Goal: Task Accomplishment & Management: Manage account settings

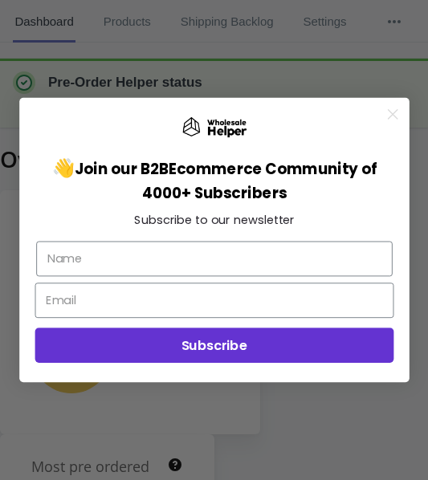
click at [393, 115] on icon "Close dialog" at bounding box center [392, 114] width 9 height 9
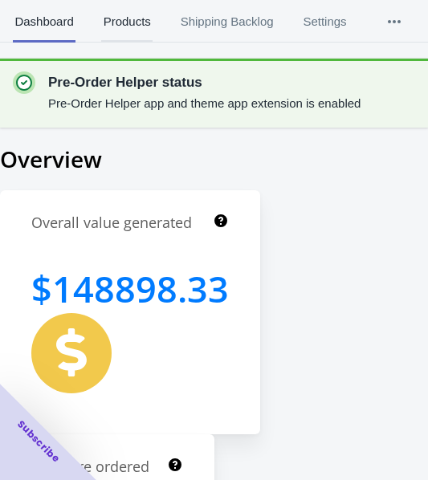
click at [127, 22] on span "Products" at bounding box center [126, 22] width 51 height 42
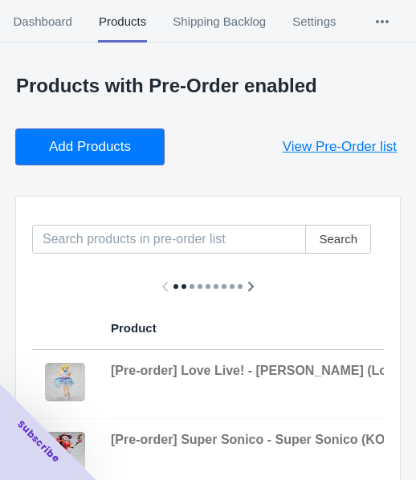
click at [92, 136] on button "Add Products" at bounding box center [90, 146] width 148 height 35
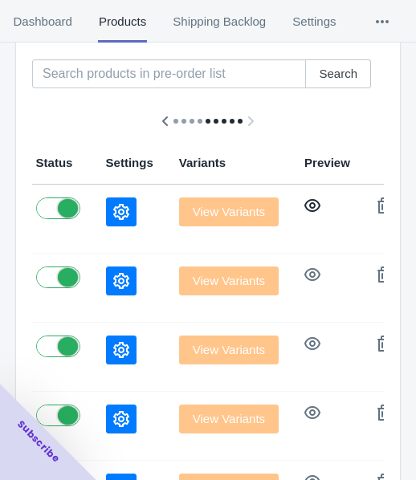
scroll to position [80, 0]
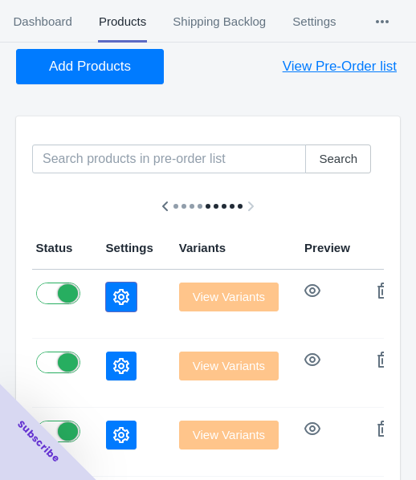
click at [113, 301] on icon "button" at bounding box center [121, 297] width 16 height 16
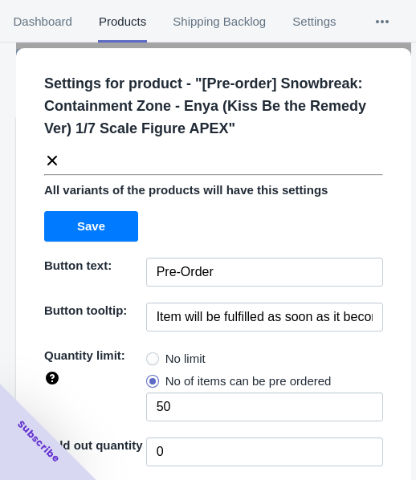
click at [154, 348] on label "No limit" at bounding box center [175, 358] width 59 height 22
click at [151, 355] on input "No limit" at bounding box center [150, 355] width 1 height 1
radio input "true"
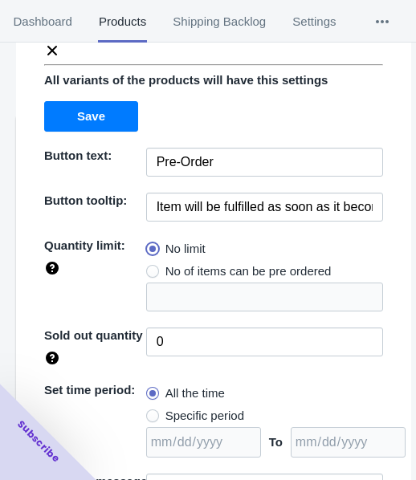
scroll to position [233, 0]
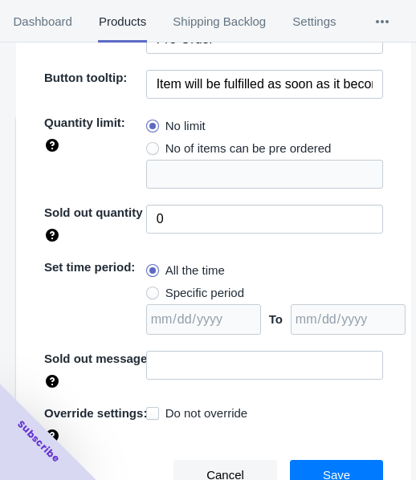
click at [198, 287] on span "Specific period" at bounding box center [204, 293] width 79 height 16
click at [151, 289] on input "Specific period" at bounding box center [150, 289] width 1 height 1
radio input "true"
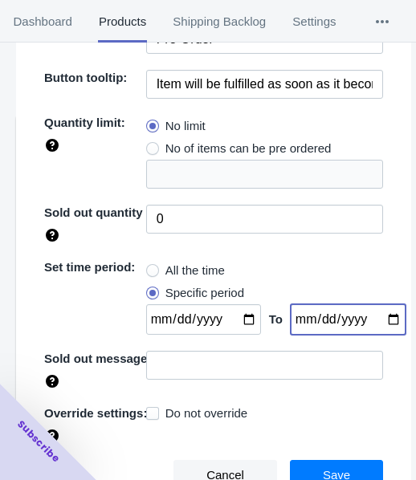
click at [371, 317] on input "date" at bounding box center [347, 319] width 115 height 30
type input "[DATE]"
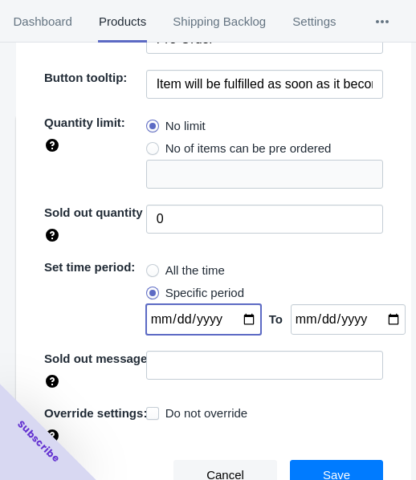
click at [243, 319] on input "date" at bounding box center [203, 319] width 115 height 30
type input "[DATE]"
click at [323, 469] on span "Save" at bounding box center [336, 475] width 27 height 13
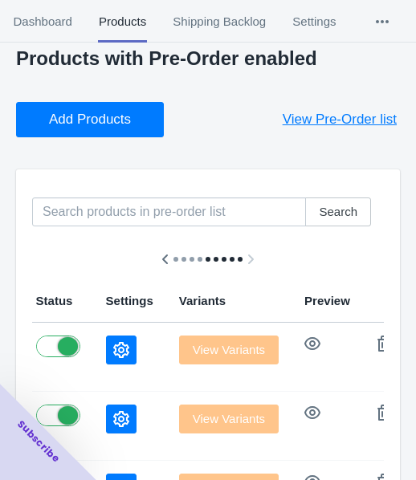
scroll to position [0, 0]
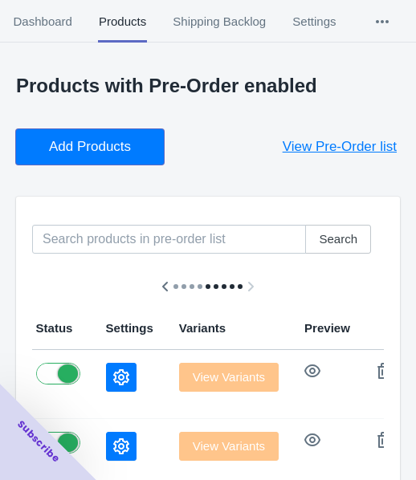
click at [107, 139] on span "Add Products" at bounding box center [90, 147] width 82 height 16
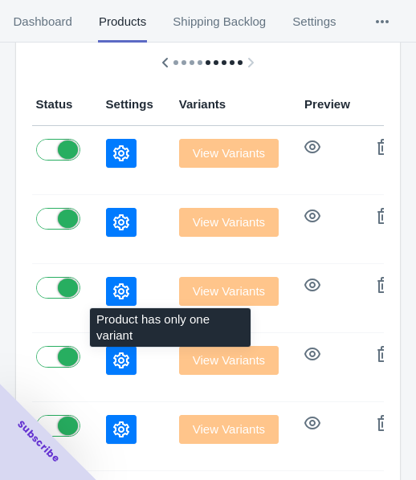
scroll to position [241, 0]
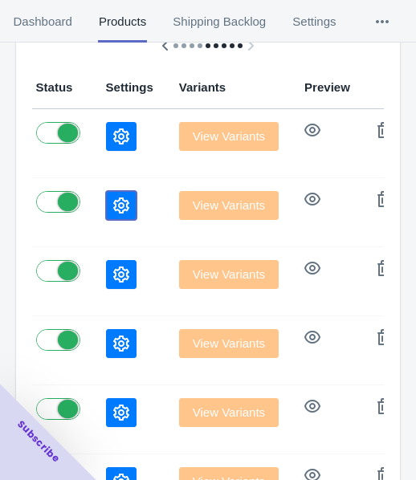
drag, startPoint x: 67, startPoint y: 206, endPoint x: 7, endPoint y: 261, distance: 80.6
click at [113, 205] on icon "button" at bounding box center [121, 205] width 16 height 16
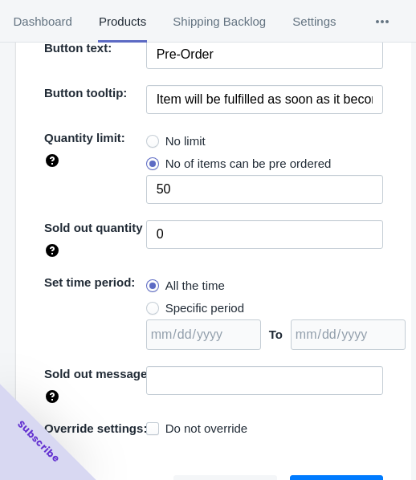
scroll to position [233, 0]
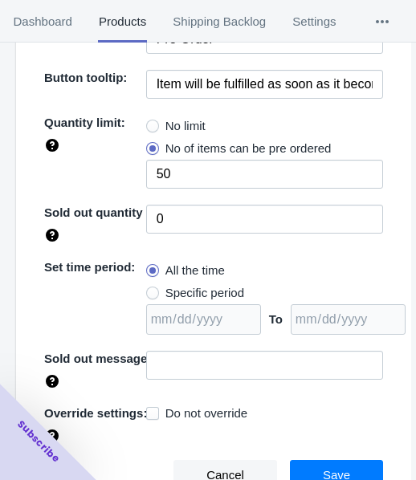
drag, startPoint x: 171, startPoint y: 124, endPoint x: 160, endPoint y: 226, distance: 103.3
click at [171, 123] on span "No limit" at bounding box center [185, 126] width 40 height 16
click at [151, 123] on input "No limit" at bounding box center [150, 122] width 1 height 1
radio input "true"
click at [155, 288] on label "Specific period" at bounding box center [195, 293] width 98 height 22
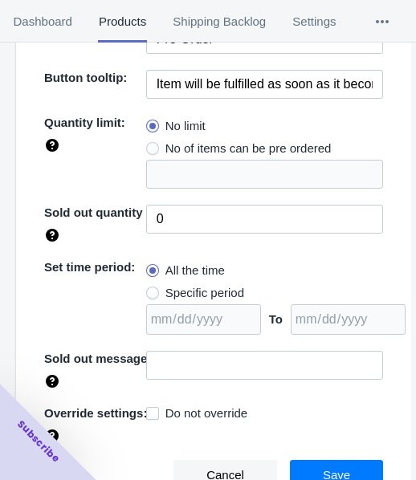
click at [151, 289] on input "Specific period" at bounding box center [150, 289] width 1 height 1
radio input "true"
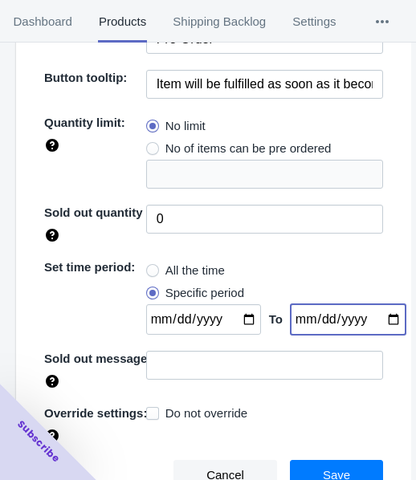
click at [371, 321] on input "date" at bounding box center [347, 319] width 115 height 30
type input "[DATE]"
click at [232, 318] on input "date" at bounding box center [203, 319] width 115 height 30
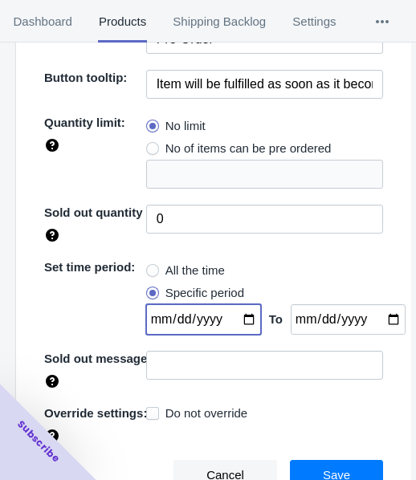
type input "[DATE]"
click at [334, 463] on button "Save" at bounding box center [336, 475] width 93 height 30
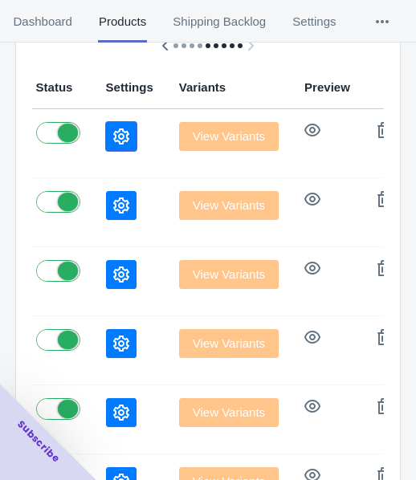
click at [106, 132] on button "button" at bounding box center [121, 136] width 30 height 29
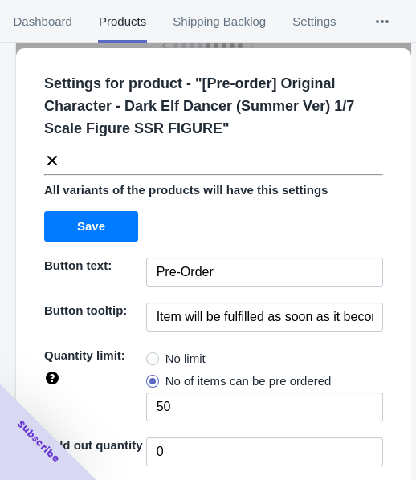
click at [165, 359] on span "No limit" at bounding box center [185, 359] width 40 height 16
click at [151, 355] on input "No limit" at bounding box center [150, 355] width 1 height 1
radio input "true"
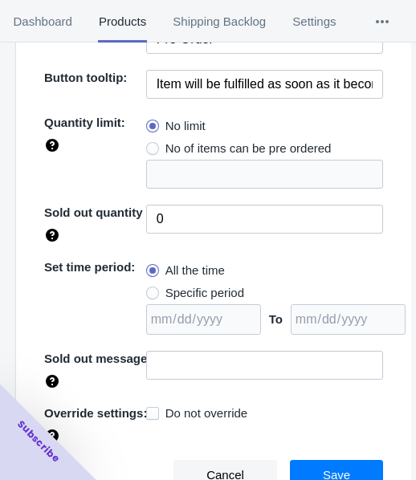
click at [209, 294] on span "Specific period" at bounding box center [204, 293] width 79 height 16
click at [151, 290] on input "Specific period" at bounding box center [150, 289] width 1 height 1
radio input "true"
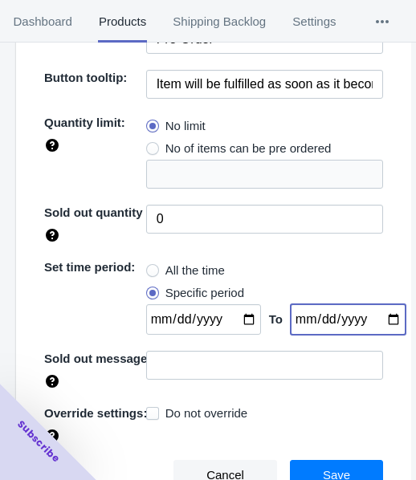
click at [378, 311] on input "date" at bounding box center [347, 319] width 115 height 30
type input "[DATE]"
click at [235, 315] on input "date" at bounding box center [203, 319] width 115 height 30
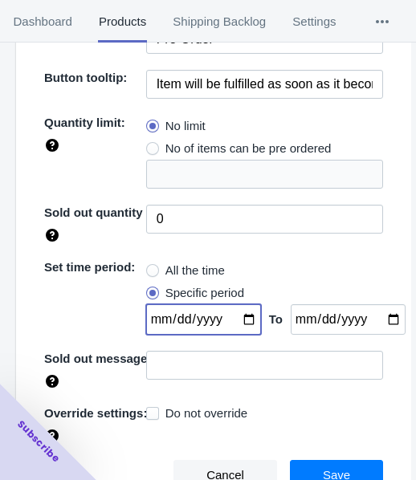
type input "[DATE]"
click at [335, 454] on div "Cancel Save" at bounding box center [206, 468] width 351 height 43
click at [335, 470] on span "Save" at bounding box center [336, 475] width 27 height 13
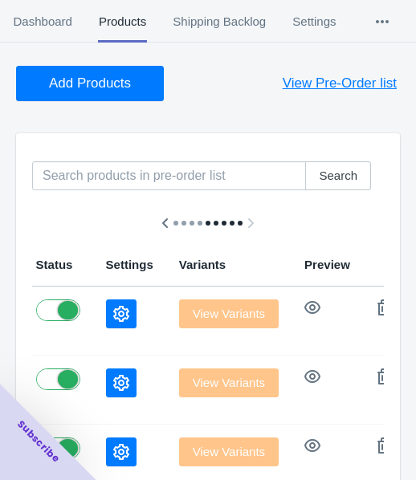
scroll to position [0, 0]
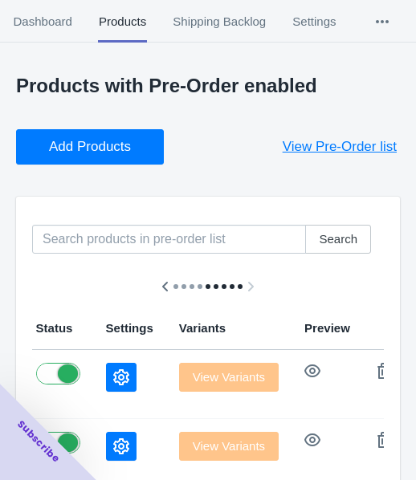
click at [91, 147] on span "Add Products" at bounding box center [90, 147] width 82 height 16
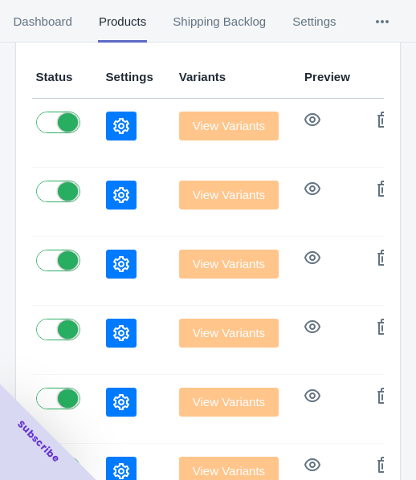
scroll to position [321, 0]
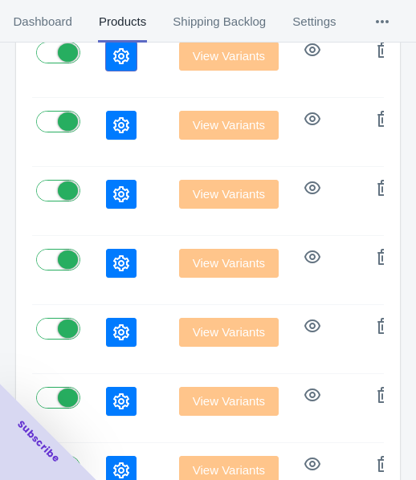
click at [106, 66] on button "button" at bounding box center [121, 56] width 30 height 29
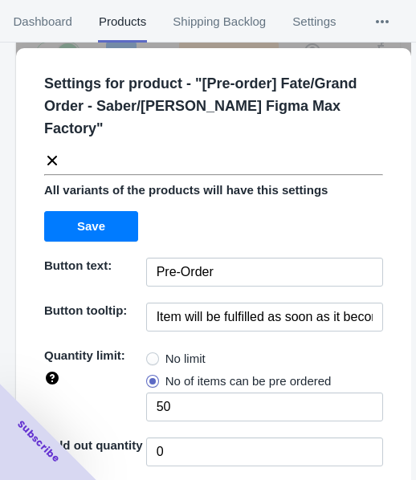
click at [173, 358] on span "No limit" at bounding box center [185, 359] width 40 height 16
click at [151, 355] on input "No limit" at bounding box center [150, 355] width 1 height 1
radio input "true"
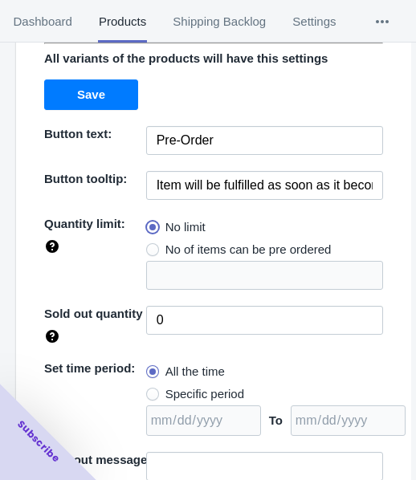
scroll to position [233, 0]
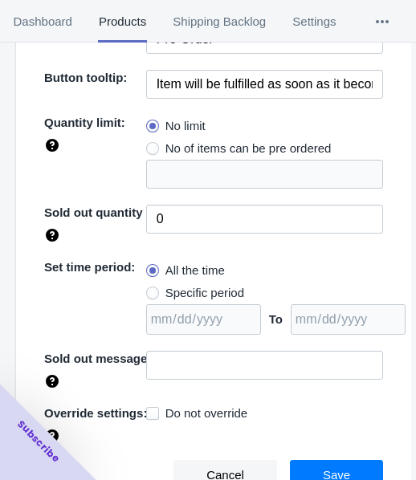
click at [196, 287] on span "Specific period" at bounding box center [204, 293] width 79 height 16
click at [151, 289] on input "Specific period" at bounding box center [150, 289] width 1 height 1
radio input "true"
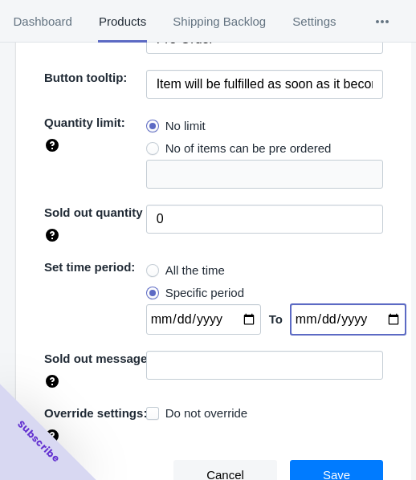
click at [372, 321] on input "date" at bounding box center [347, 319] width 115 height 30
type input "[DATE]"
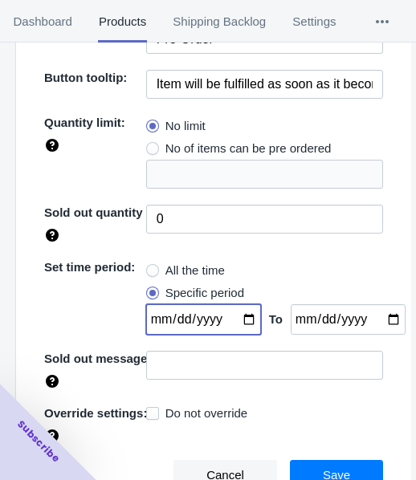
click at [241, 321] on input "date" at bounding box center [203, 319] width 115 height 30
type input "[DATE]"
click at [323, 469] on span "Save" at bounding box center [336, 475] width 27 height 13
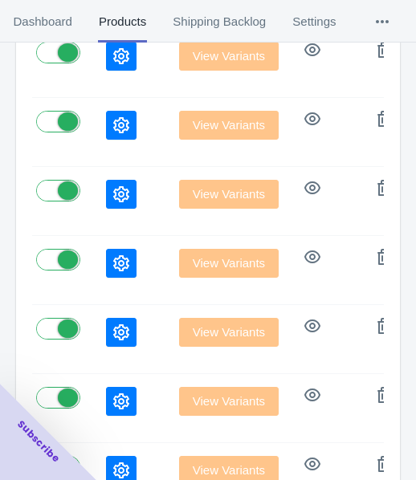
scroll to position [0, 0]
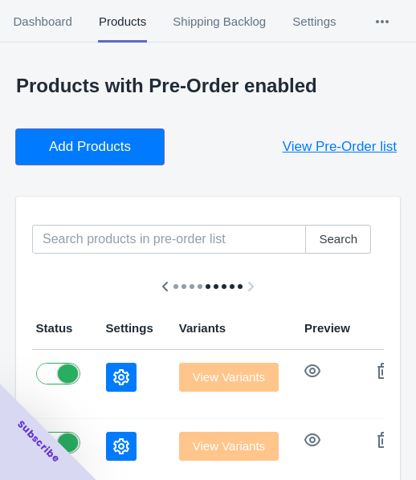
click at [110, 139] on span "Add Products" at bounding box center [90, 147] width 82 height 16
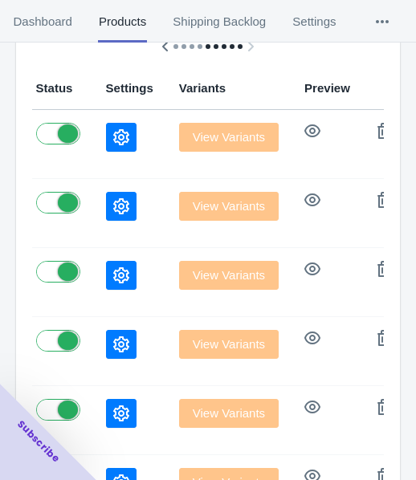
scroll to position [241, 0]
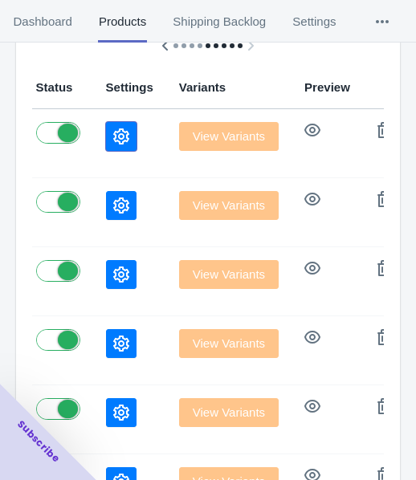
click at [106, 144] on button "button" at bounding box center [121, 136] width 30 height 29
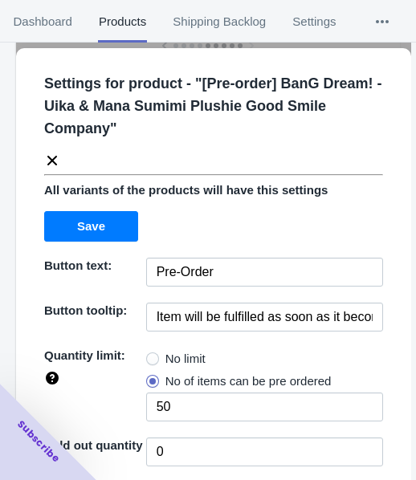
click at [165, 356] on span "No limit" at bounding box center [185, 359] width 40 height 16
click at [151, 355] on input "No limit" at bounding box center [150, 355] width 1 height 1
radio input "true"
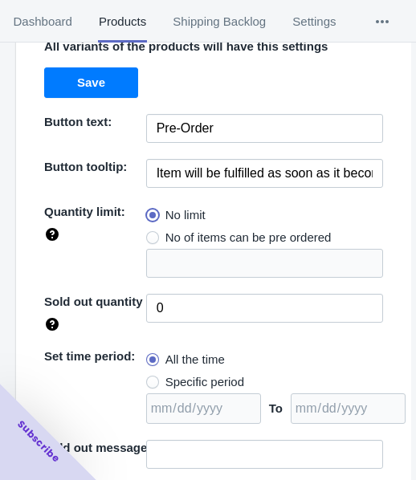
scroll to position [233, 0]
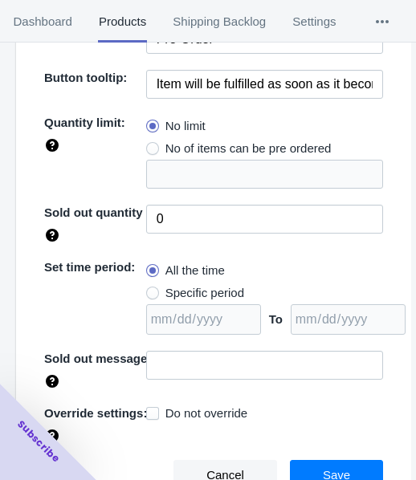
click at [214, 296] on span "Specific period" at bounding box center [204, 293] width 79 height 16
click at [151, 290] on input "Specific period" at bounding box center [150, 289] width 1 height 1
radio input "true"
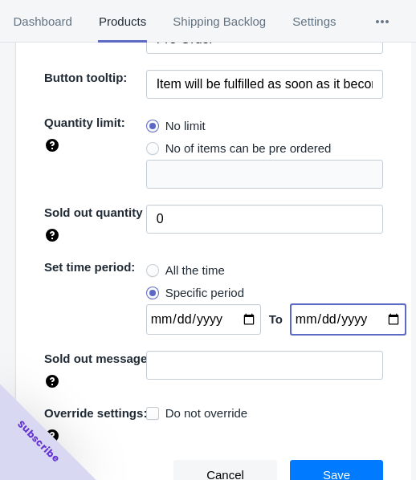
click at [376, 313] on input "date" at bounding box center [347, 319] width 115 height 30
type input "[DATE]"
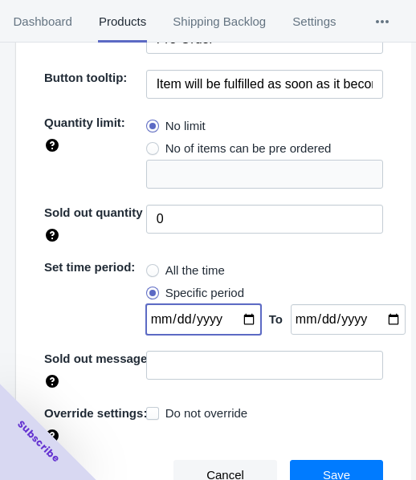
click at [234, 318] on input "date" at bounding box center [203, 319] width 115 height 30
type input "[DATE]"
click at [323, 469] on span "Save" at bounding box center [336, 475] width 27 height 13
